Goal: Task Accomplishment & Management: Manage account settings

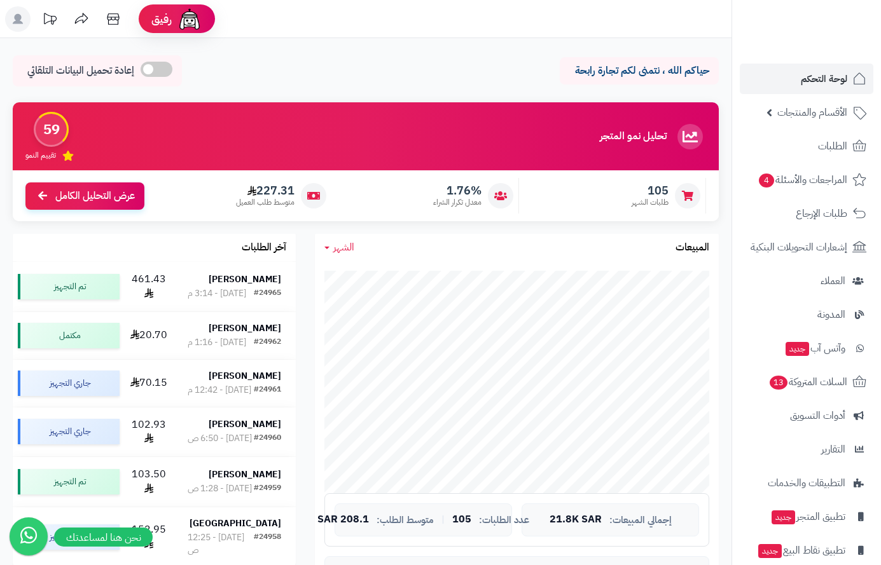
click at [834, 78] on span "لوحة التحكم" at bounding box center [824, 79] width 46 height 18
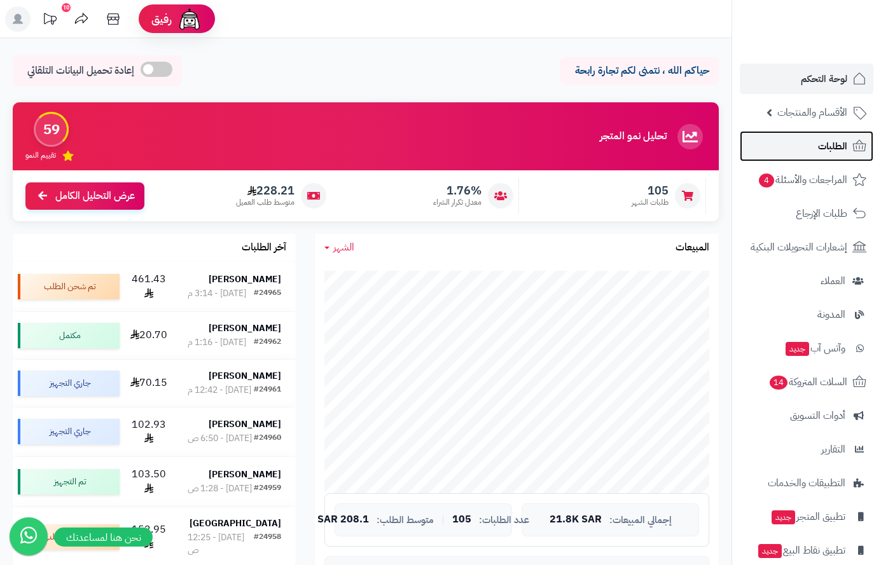
click at [826, 145] on span "الطلبات" at bounding box center [832, 146] width 29 height 18
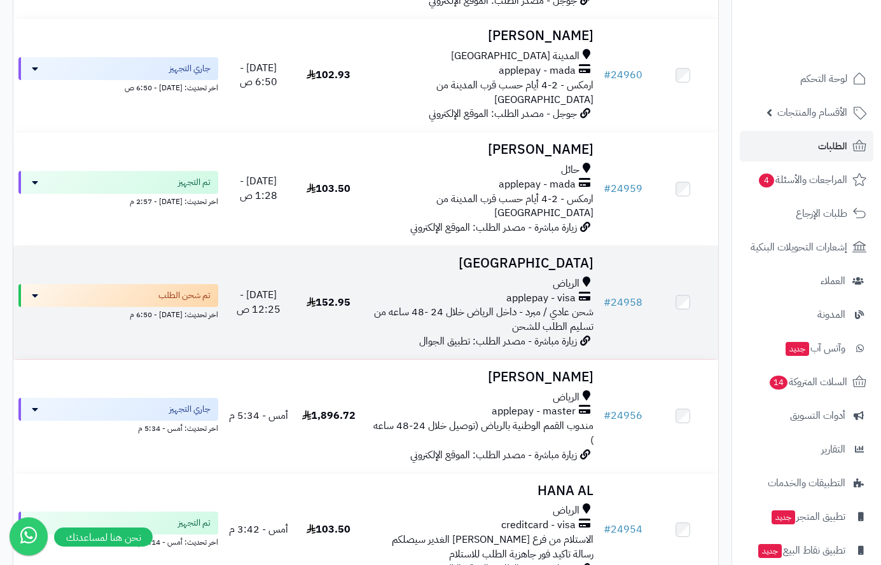
scroll to position [127, 0]
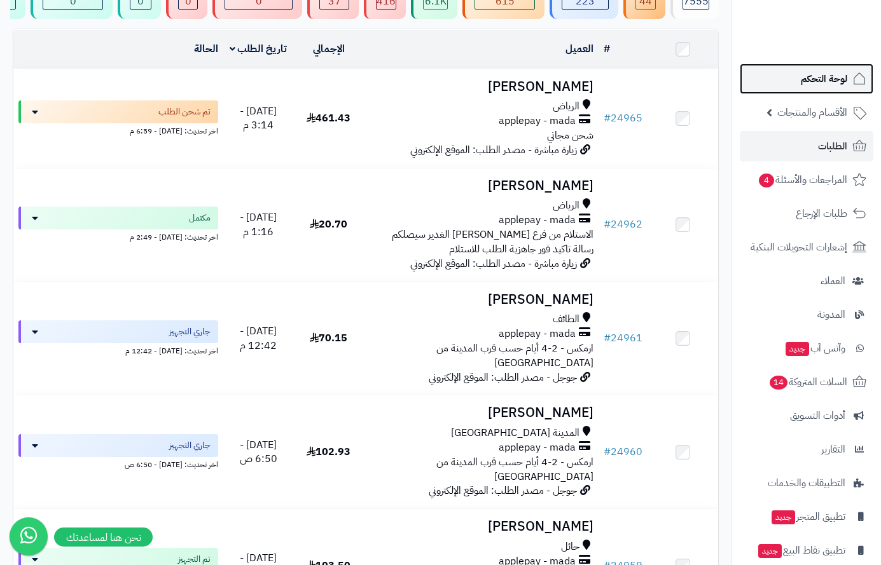
click at [826, 82] on span "لوحة التحكم" at bounding box center [824, 79] width 46 height 18
click at [822, 79] on span "لوحة التحكم" at bounding box center [824, 79] width 46 height 18
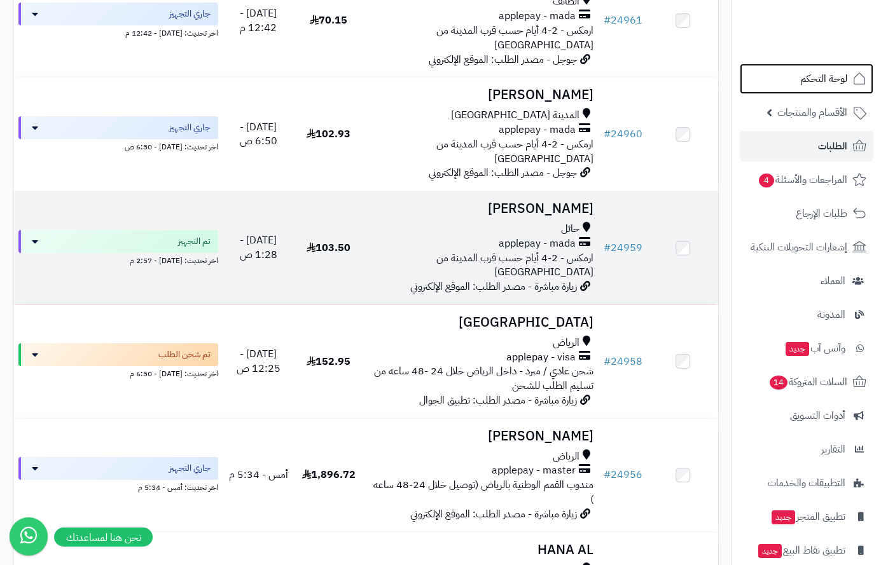
scroll to position [509, 0]
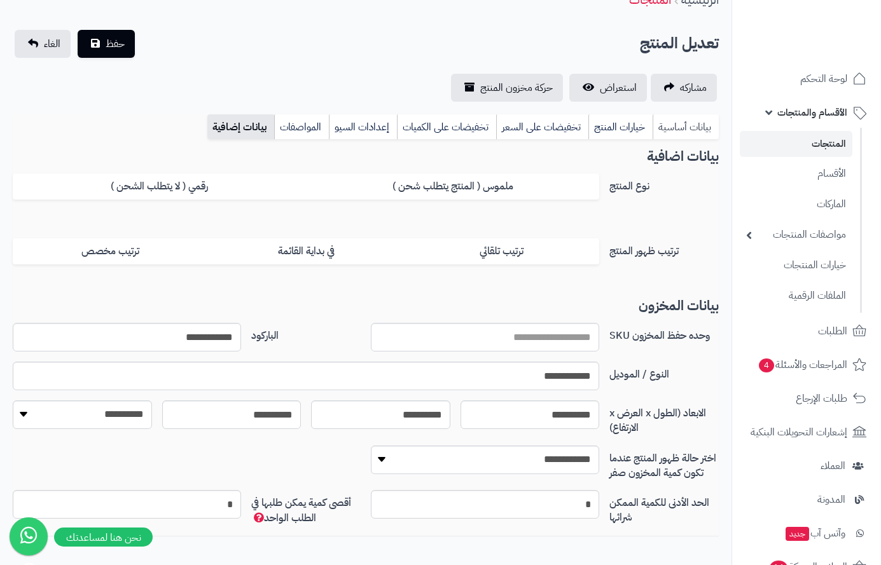
scroll to position [234, 0]
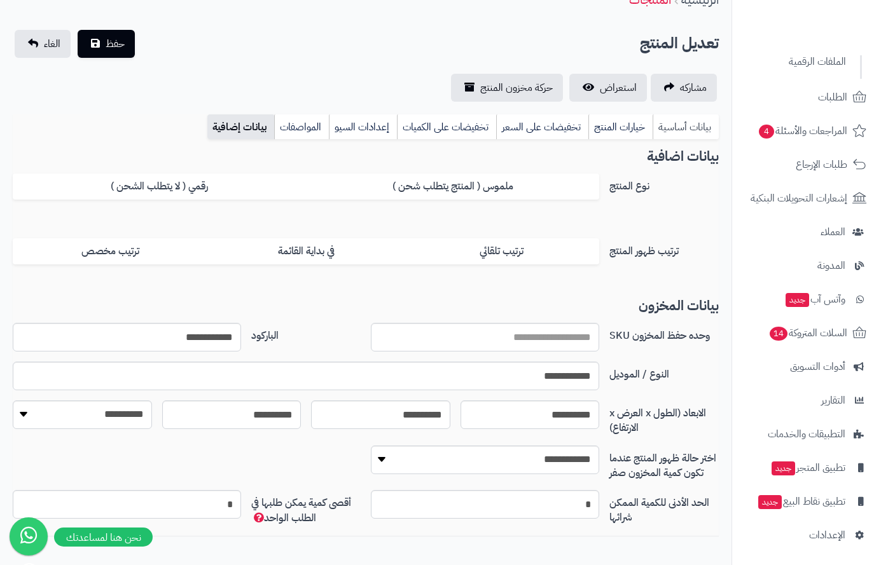
click at [672, 120] on link "بيانات أساسية" at bounding box center [686, 126] width 66 height 25
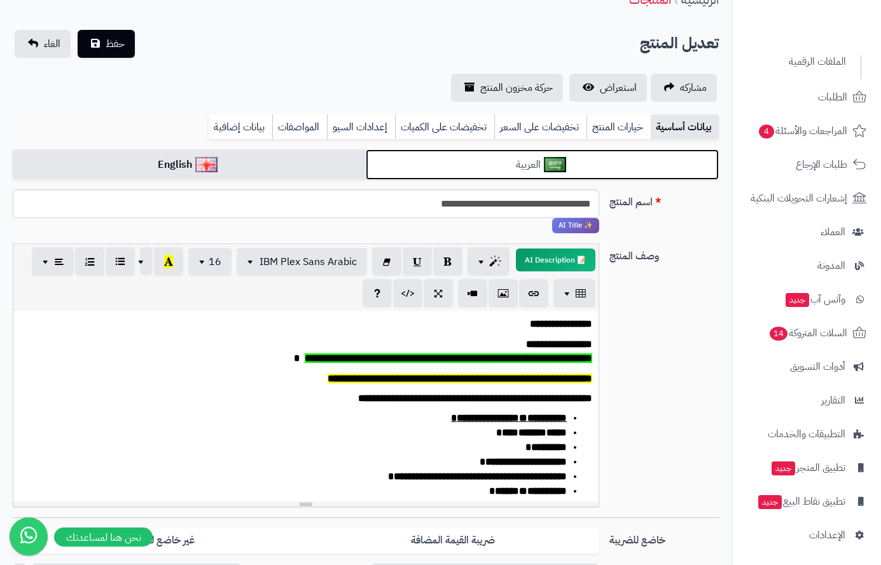
click at [423, 164] on link "العربية" at bounding box center [542, 164] width 353 height 31
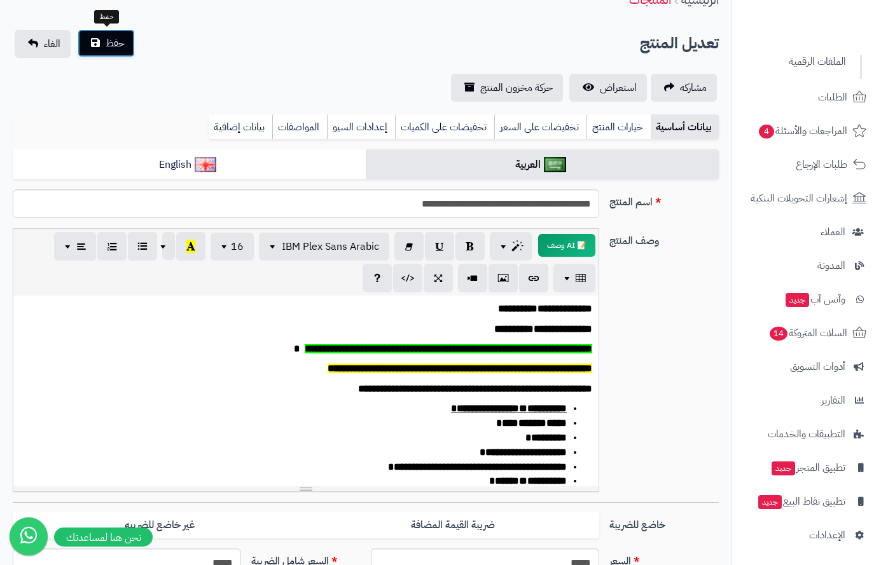
click at [116, 51] on button "حفظ" at bounding box center [106, 43] width 57 height 28
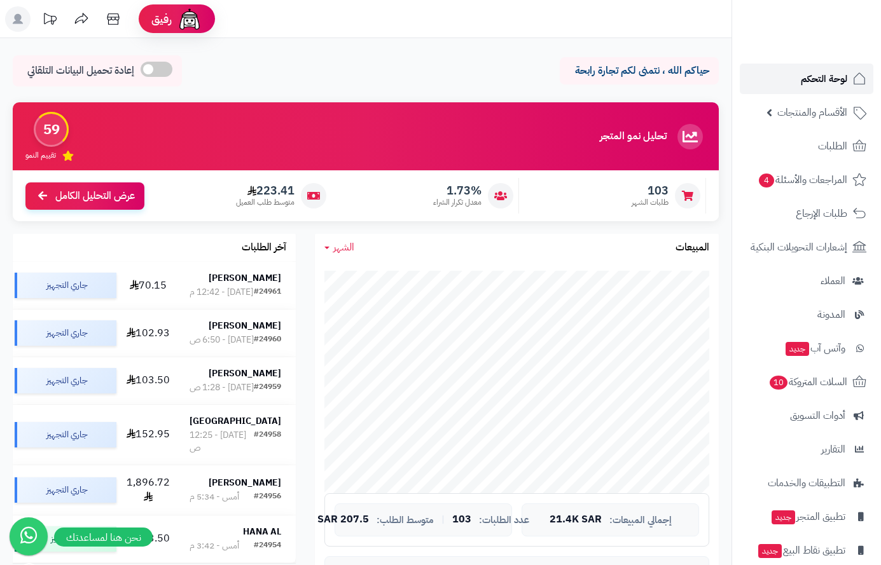
click at [821, 72] on span "لوحة التحكم" at bounding box center [824, 79] width 46 height 18
